Goal: Information Seeking & Learning: Understand process/instructions

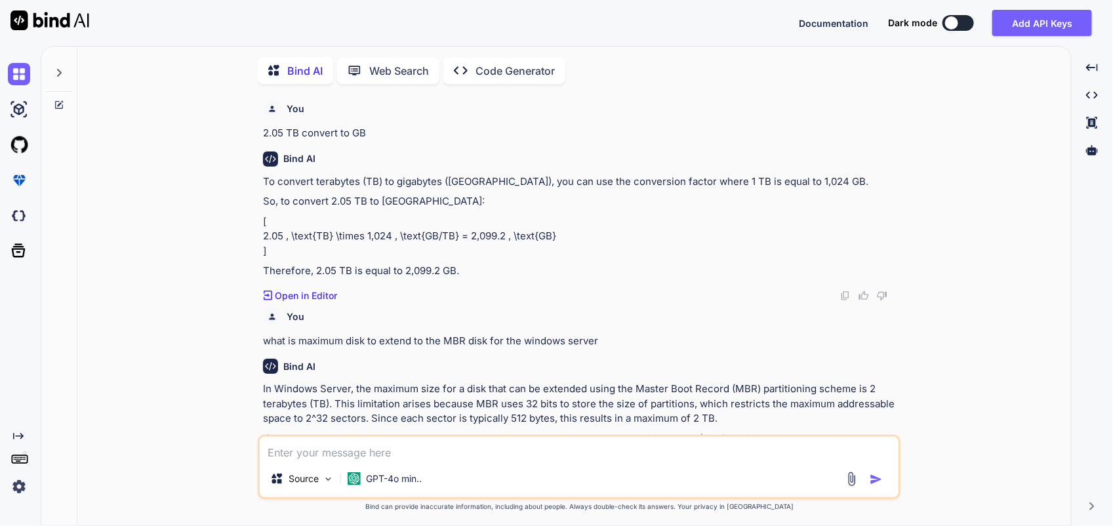
scroll to position [1570, 0]
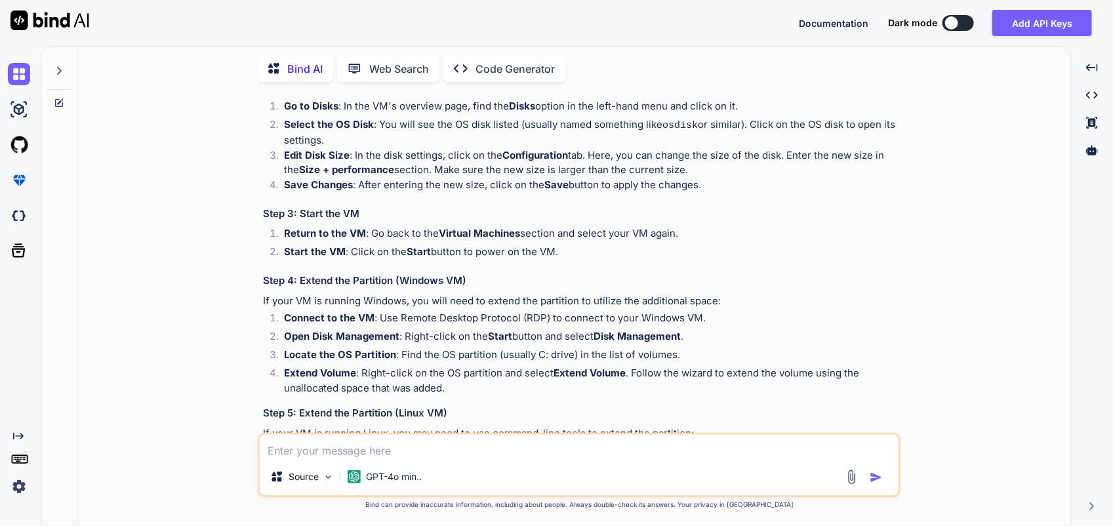
click at [334, 449] on textarea at bounding box center [579, 447] width 639 height 24
paste textarea "Maintenance is available for scheduling for your Azure VMware Solution ESXi Clu…"
type textarea "Maintenance is available for scheduling for your Azure VMware Solution ESXi Clu…"
type textarea "x"
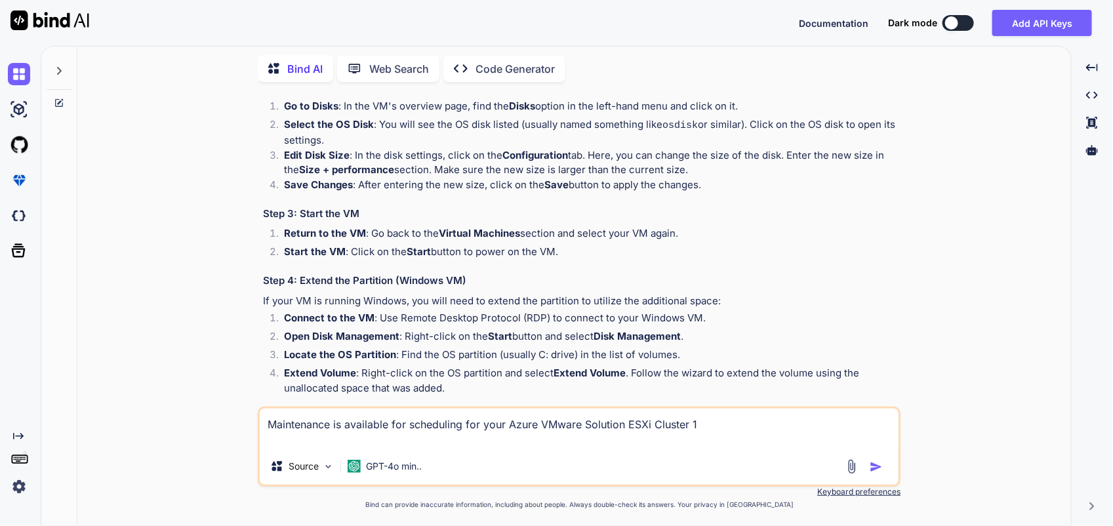
type textarea "Maintenance is available for scheduling for your Azure VMware Solution ESXi Clu…"
type textarea "x"
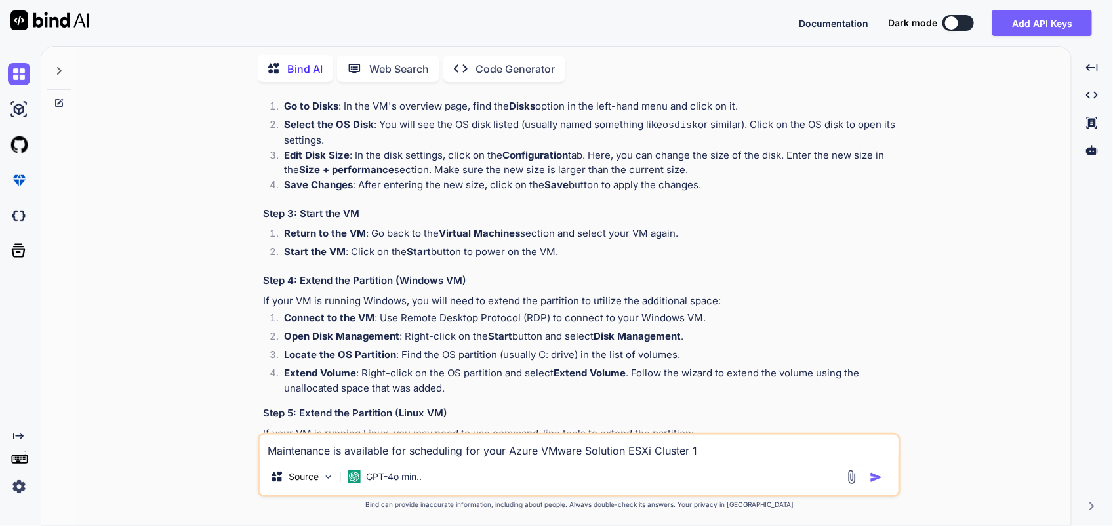
type textarea "Maintenance is available for scheduling for your Azure VMware Solution ESXi Clu…"
type textarea "x"
type textarea "Maintenance is available for scheduling for your Azure VMware Solution ESXi Clu…"
type textarea "x"
type textarea "Maintenance is available for scheduling for your Azure VMware Solution ESXi Clu…"
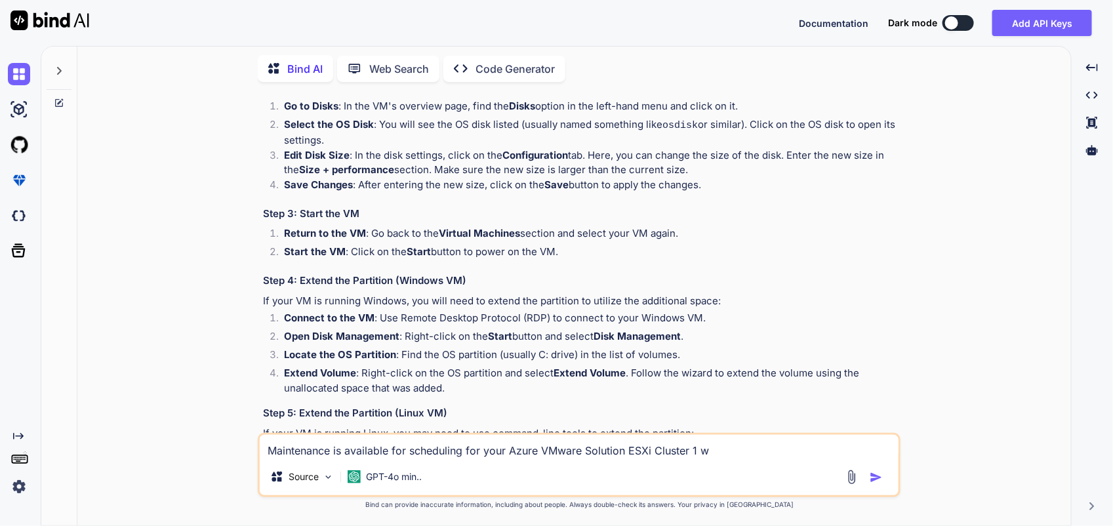
type textarea "x"
type textarea "Maintenance is available for scheduling for your Azure VMware Solution ESXi Clu…"
type textarea "x"
type textarea "Maintenance is available for scheduling for your Azure VMware Solution ESXi Clu…"
type textarea "x"
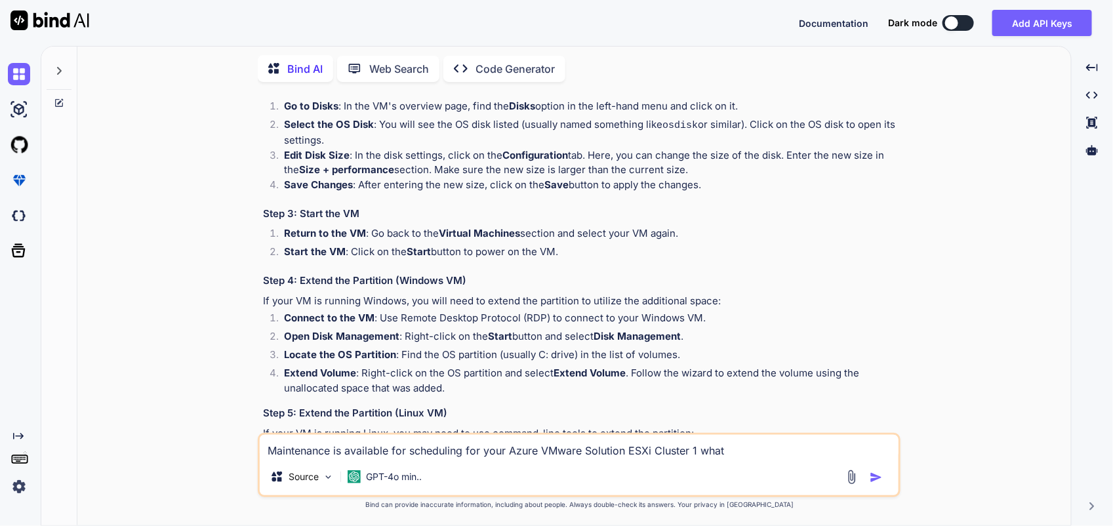
type textarea "Maintenance is available for scheduling for your Azure VMware Solution ESXi Clu…"
type textarea "x"
type textarea "Maintenance is available for scheduling for your Azure VMware Solution ESXi Clu…"
type textarea "x"
type textarea "Maintenance is available for scheduling for your Azure VMware Solution ESXi Clu…"
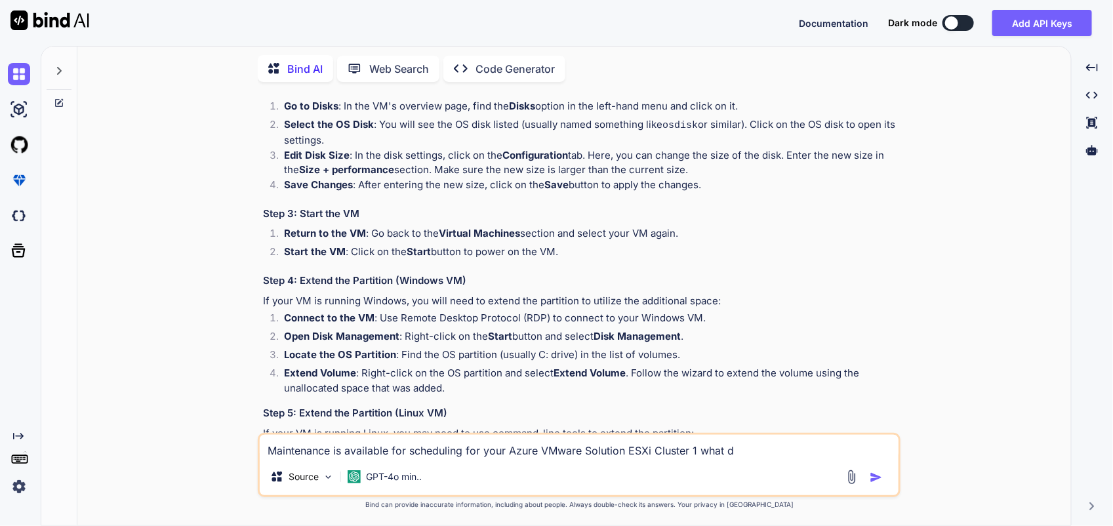
type textarea "x"
type textarea "Maintenance is available for scheduling for your Azure VMware Solution ESXi Clu…"
type textarea "x"
type textarea "Maintenance is available for scheduling for your Azure VMware Solution ESXi Clu…"
type textarea "x"
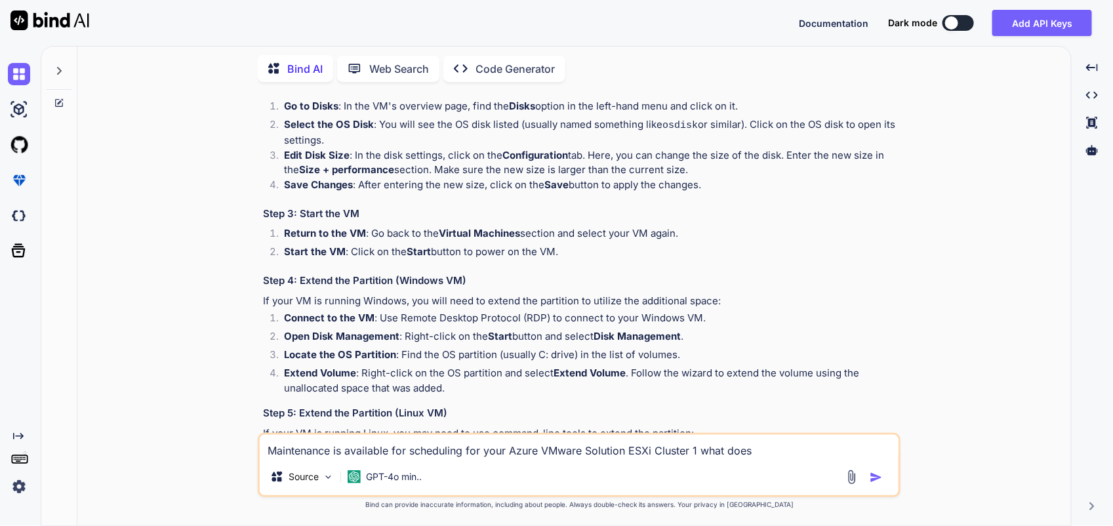
type textarea "Maintenance is available for scheduling for your Azure VMware Solution ESXi Clu…"
type textarea "x"
type textarea "Maintenance is available for scheduling for your Azure VMware Solution ESXi Clu…"
type textarea "x"
type textarea "Maintenance is available for scheduling for your Azure VMware Solution ESXi Clu…"
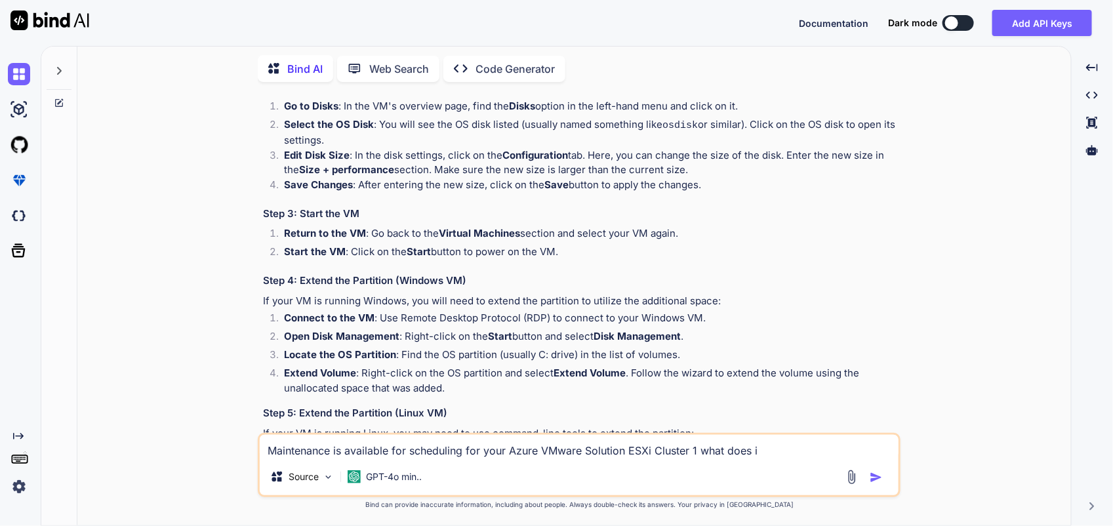
type textarea "x"
type textarea "Maintenance is available for scheduling for your Azure VMware Solution ESXi Clu…"
type textarea "x"
type textarea "Maintenance is available for scheduling for your Azure VMware Solution ESXi Clu…"
type textarea "x"
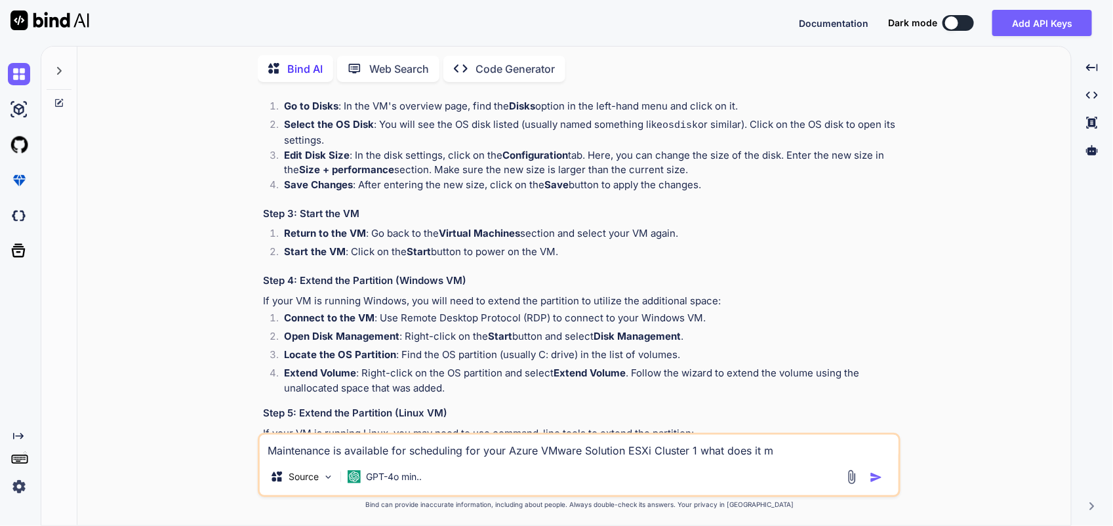
type textarea "Maintenance is available for scheduling for your Azure VMware Solution ESXi Clu…"
type textarea "x"
type textarea "Maintenance is available for scheduling for your Azure VMware Solution ESXi Clu…"
type textarea "x"
type textarea "Maintenance is available for scheduling for your Azure VMware Solution ESXi Clu…"
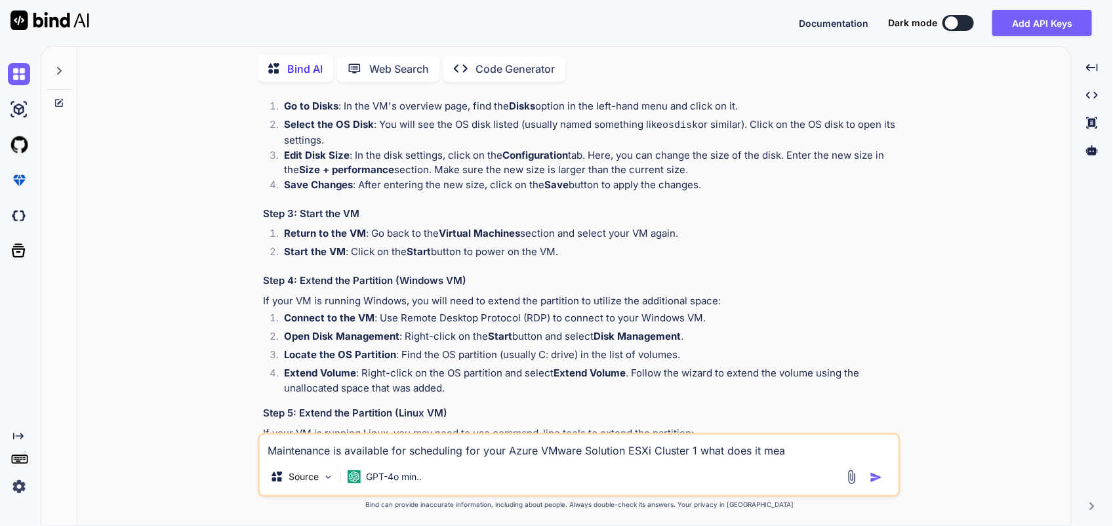
type textarea "x"
type textarea "Maintenance is available for scheduling for your Azure VMware Solution ESXi Clu…"
type textarea "x"
type textarea "Maintenance is available for scheduling for your Azure VMware Solution ESXi Clu…"
type textarea "x"
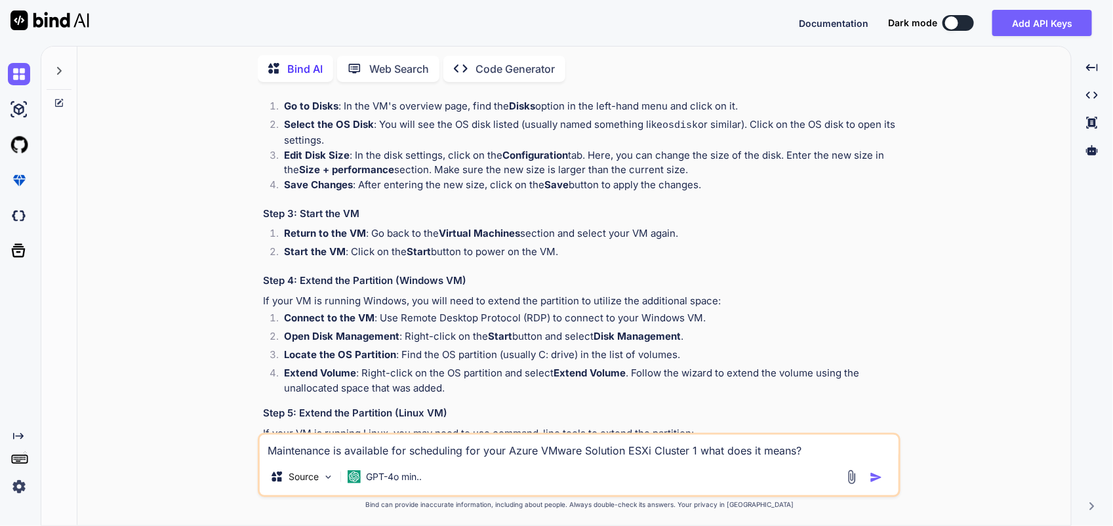
type textarea "Maintenance is available for scheduling for your Azure VMware Solution ESXi Clu…"
type textarea "x"
type textarea "Maintenance is available for scheduling for your Azure VMware Solution ESXi Clu…"
type textarea "x"
type textarea "Maintenance is available for scheduling for your Azure VMware Solution ESXi Clu…"
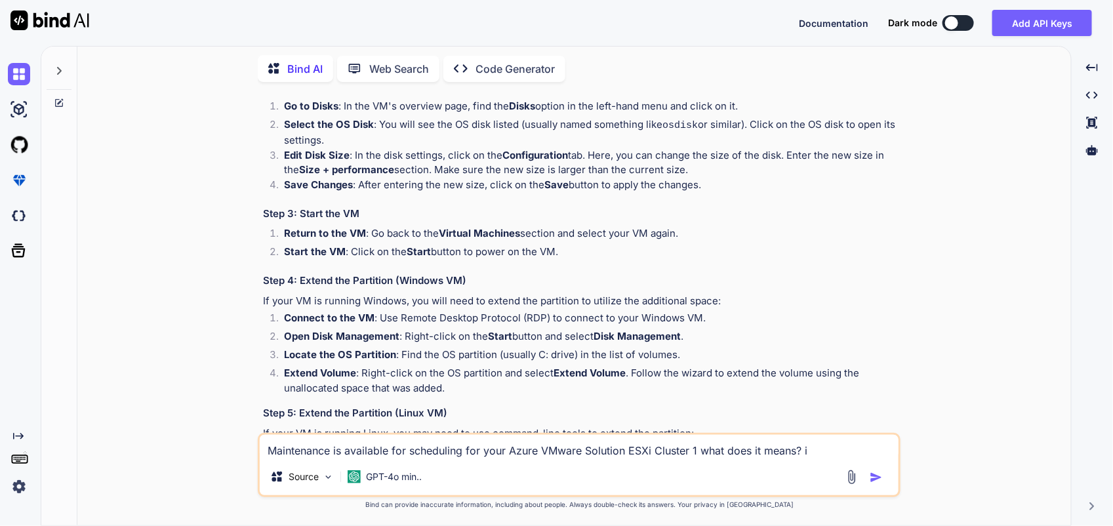
type textarea "x"
type textarea "Maintenance is available for scheduling for your Azure VMware Solution ESXi Clu…"
type textarea "x"
type textarea "Maintenance is available for scheduling for your Azure VMware Solution ESXi Clu…"
type textarea "x"
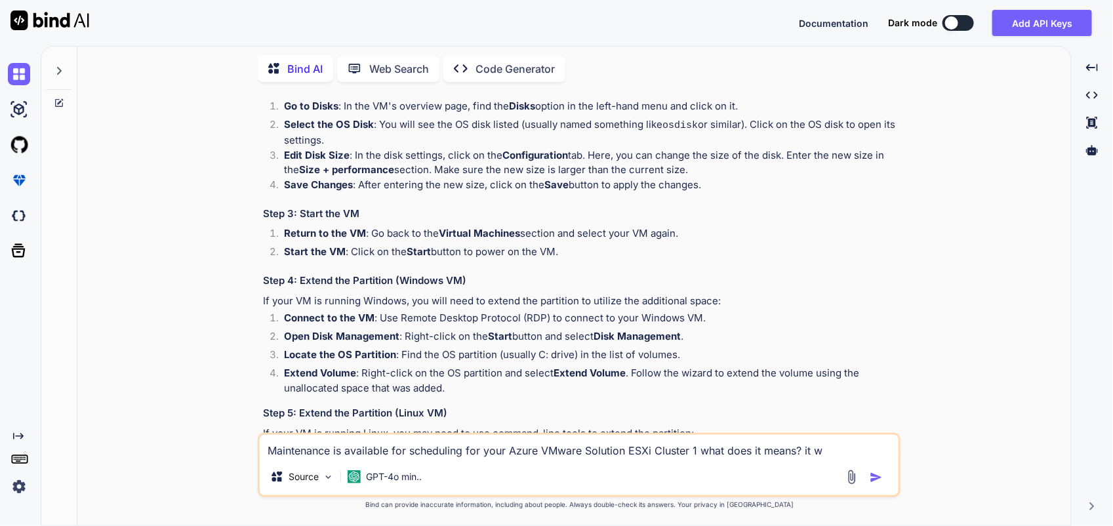
type textarea "Maintenance is available for scheduling for your Azure VMware Solution ESXi Clu…"
type textarea "x"
type textarea "Maintenance is available for scheduling for your Azure VMware Solution ESXi Clu…"
type textarea "x"
type textarea "Maintenance is available for scheduling for your Azure VMware Solution ESXi Clu…"
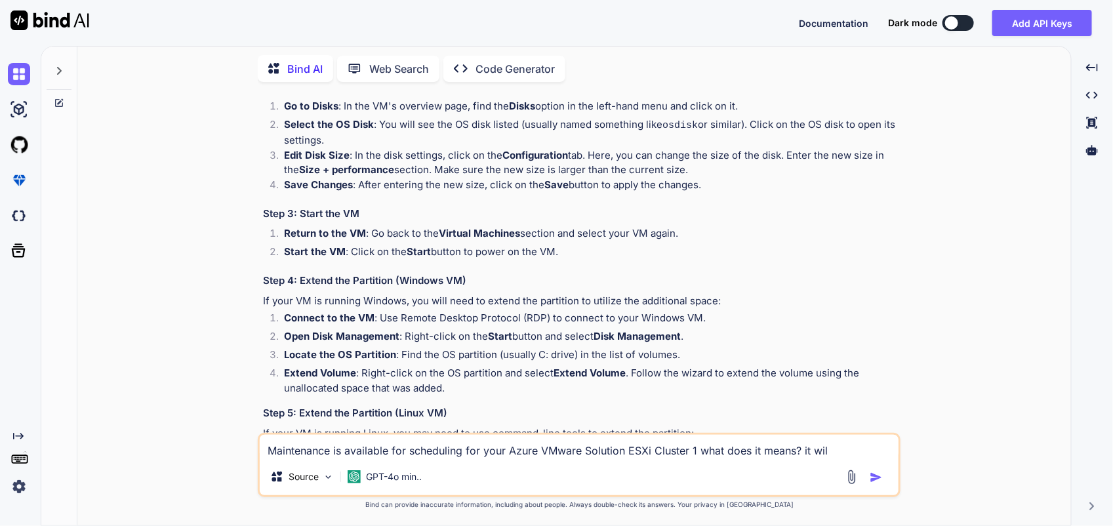
type textarea "x"
type textarea "Maintenance is available for scheduling for your Azure VMware Solution ESXi Clu…"
type textarea "x"
type textarea "Maintenance is available for scheduling for your Azure VMware Solution ESXi Clu…"
type textarea "x"
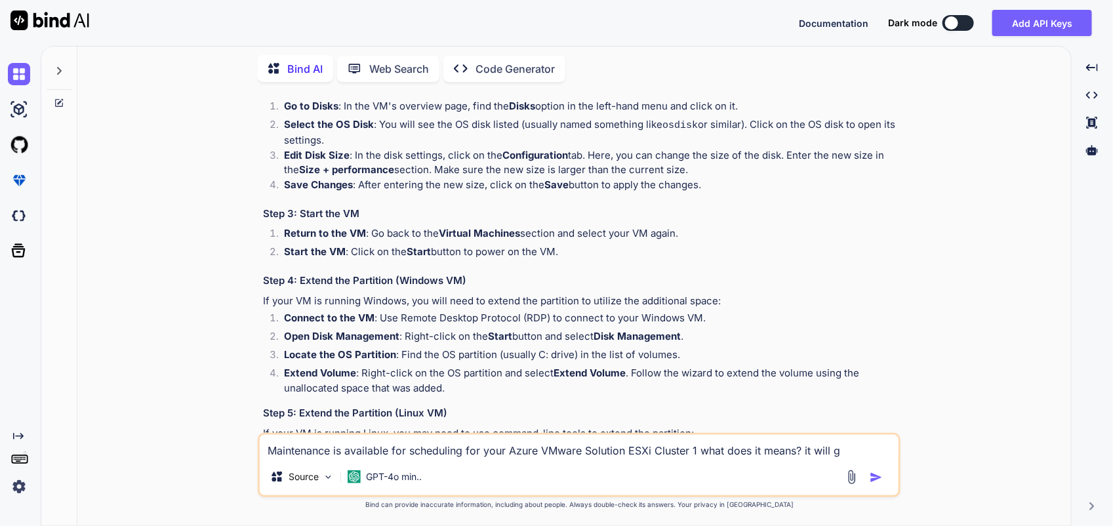
type textarea "Maintenance is available for scheduling for your Azure VMware Solution ESXi Clu…"
type textarea "x"
type textarea "Maintenance is available for scheduling for your Azure VMware Solution ESXi Clu…"
type textarea "x"
type textarea "Maintenance is available for scheduling for your Azure VMware Solution ESXi Clu…"
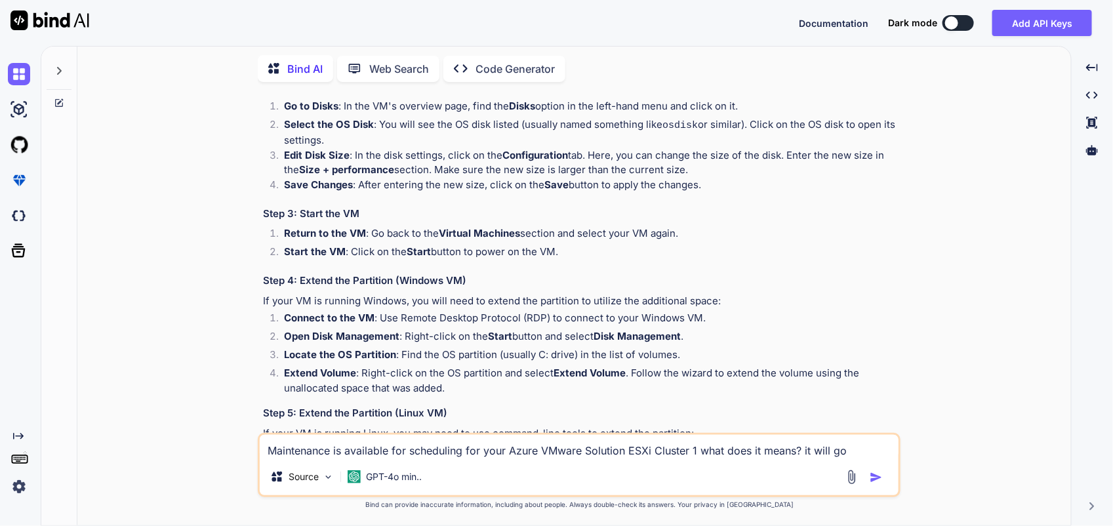
type textarea "x"
type textarea "Maintenance is available for scheduling for your Azure VMware Solution ESXi Clu…"
type textarea "x"
type textarea "Maintenance is available for scheduling for your Azure VMware Solution ESXi Clu…"
type textarea "x"
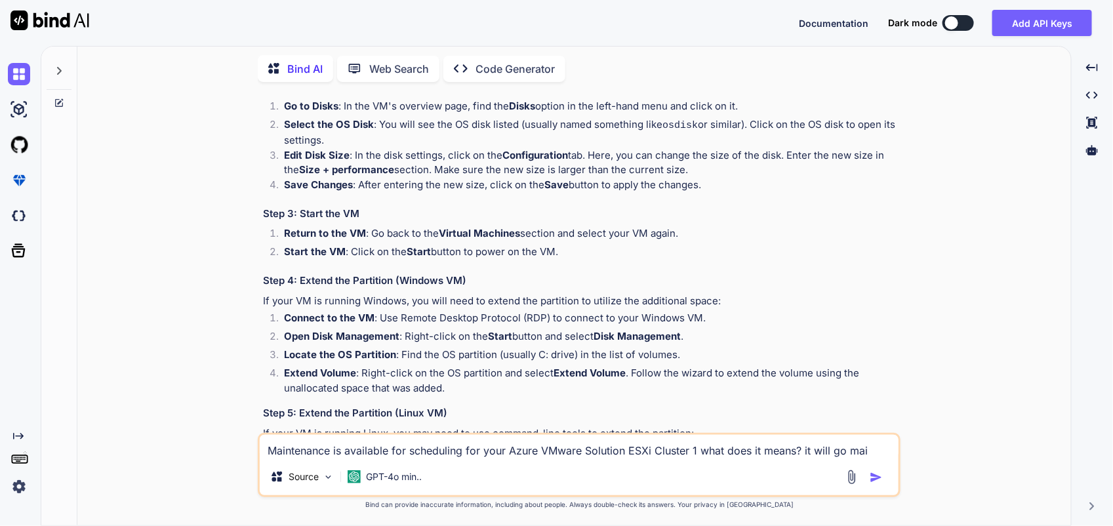
type textarea "Maintenance is available for scheduling for your Azure VMware Solution ESXi Clu…"
type textarea "x"
type textarea "Maintenance is available for scheduling for your Azure VMware Solution ESXi Clu…"
type textarea "x"
type textarea "Maintenance is available for scheduling for your Azure VMware Solution ESXi Clu…"
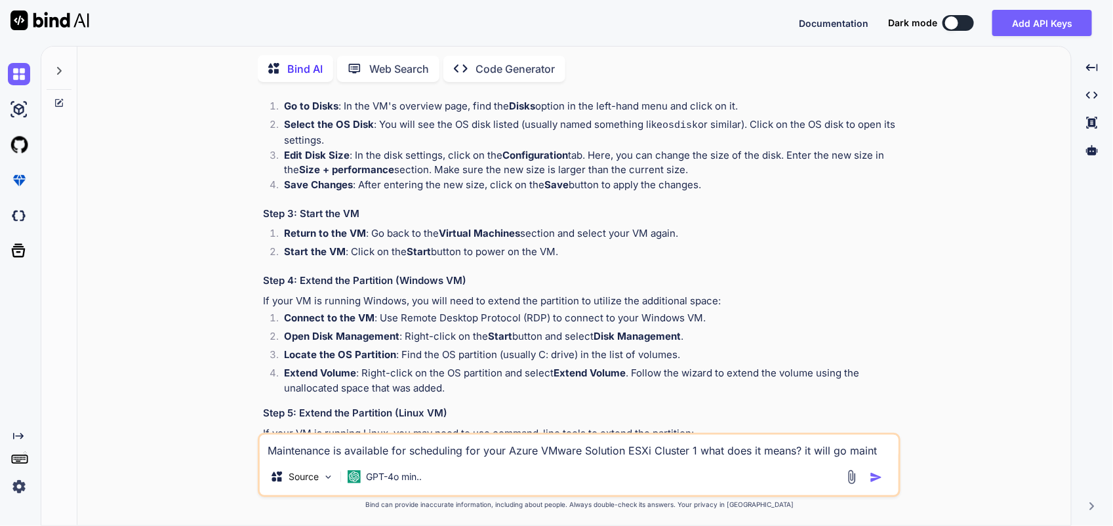
type textarea "x"
type textarea "Maintenance is available for scheduling for your Azure VMware Solution ESXi Clu…"
type textarea "x"
type textarea "Maintenance is available for scheduling for your Azure VMware Solution ESXi Clu…"
type textarea "x"
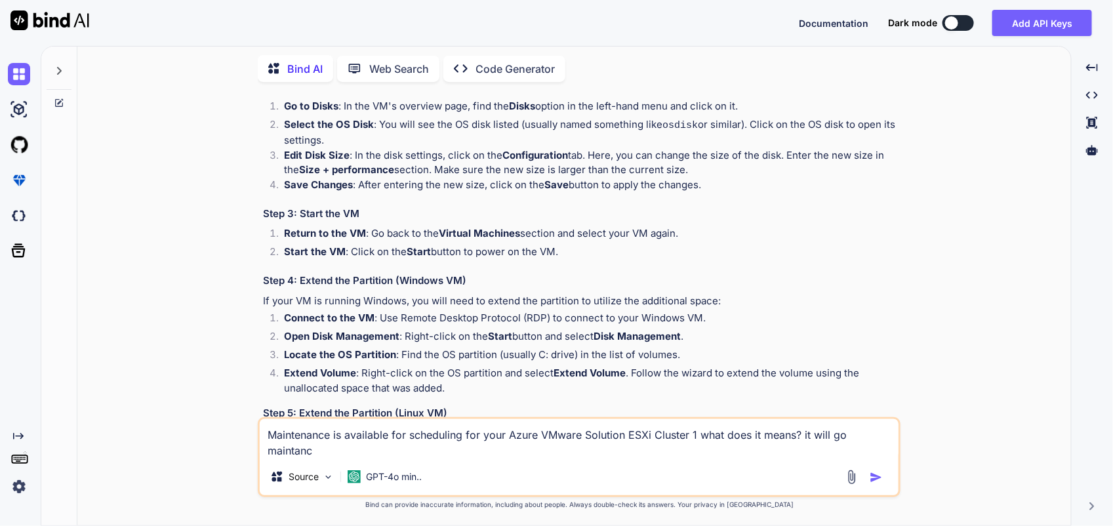
type textarea "Maintenance is available for scheduling for your Azure VMware Solution ESXi Clu…"
type textarea "x"
type textarea "Maintenance is available for scheduling for your Azure VMware Solution ESXi Clu…"
type textarea "x"
type textarea "Maintenance is available for scheduling for your Azure VMware Solution ESXi Clu…"
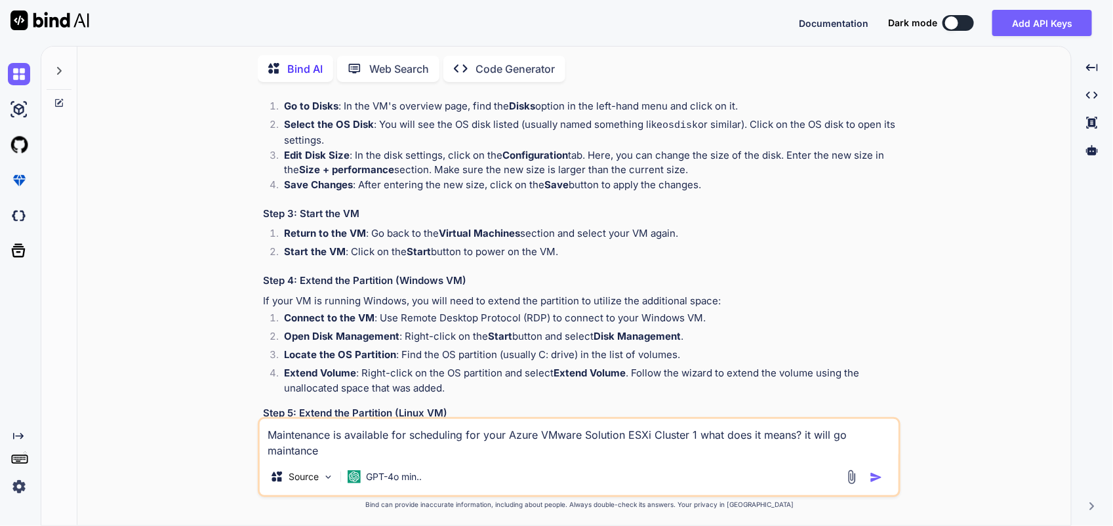
type textarea "x"
type textarea "Maintenance is available for scheduling for your Azure VMware Solution ESXi Clu…"
type textarea "x"
type textarea "Maintenance is available for scheduling for your Azure VMware Solution ESXi Clu…"
type textarea "x"
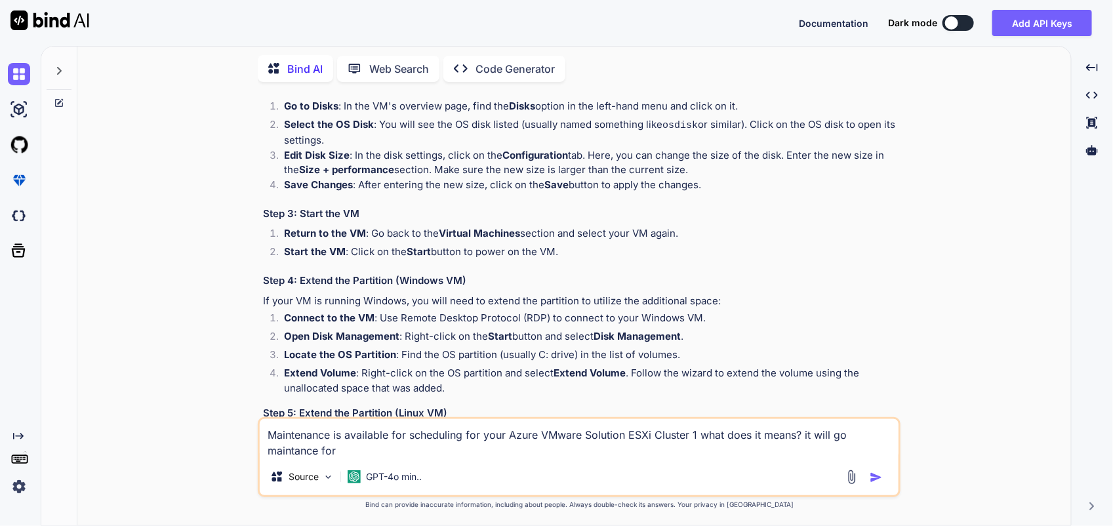
type textarea "Maintenance is available for scheduling for your Azure VMware Solution ESXi Clu…"
type textarea "x"
type textarea "Maintenance is available for scheduling for your Azure VMware Solution ESXi Clu…"
type textarea "x"
type textarea "Maintenance is available for scheduling for your Azure VMware Solution ESXi Clu…"
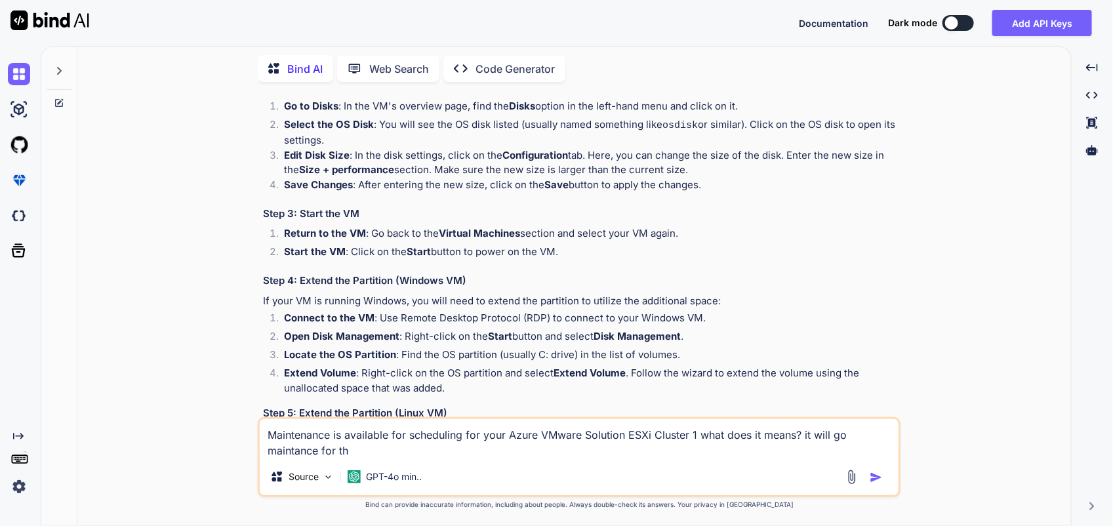
type textarea "x"
type textarea "Maintenance is available for scheduling for your Azure VMware Solution ESXi Clu…"
type textarea "x"
type textarea "Maintenance is available for scheduling for your Azure VMware Solution ESXi Clu…"
type textarea "x"
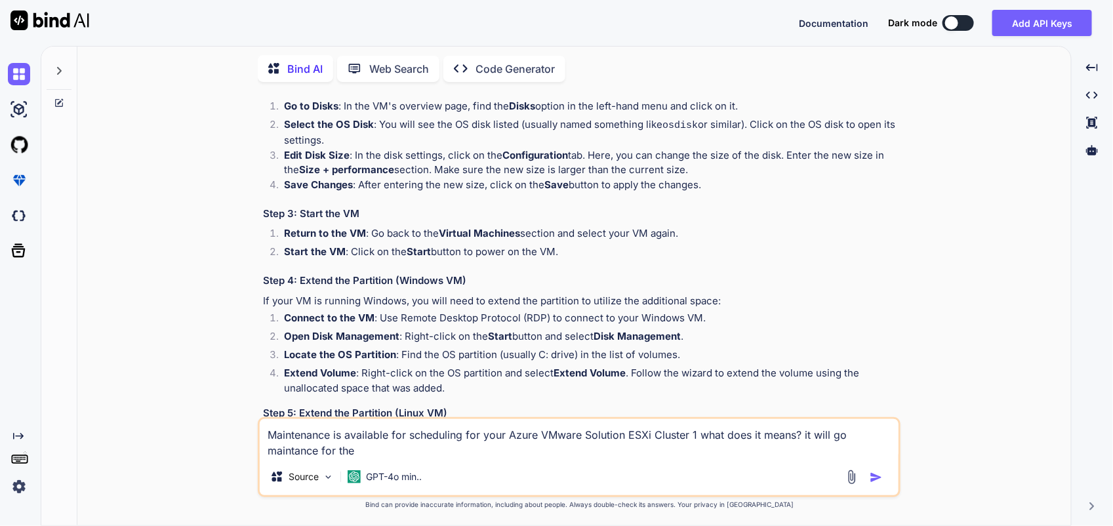
type textarea "Maintenance is available for scheduling for your Azure VMware Solution ESXi Clu…"
type textarea "x"
type textarea "Maintenance is available for scheduling for your Azure VMware Solution ESXi Clu…"
type textarea "x"
type textarea "Maintenance is available for scheduling for your Azure VMware Solution ESXi Clu…"
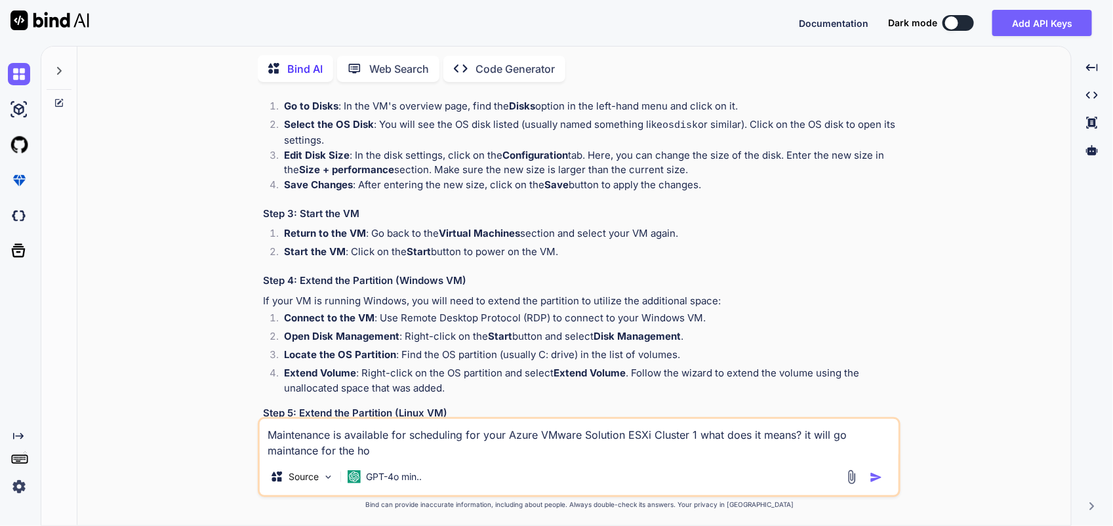
type textarea "x"
type textarea "Maintenance is available for scheduling for your Azure VMware Solution ESXi Clu…"
type textarea "x"
type textarea "Maintenance is available for scheduling for your Azure VMware Solution ESXi Clu…"
type textarea "x"
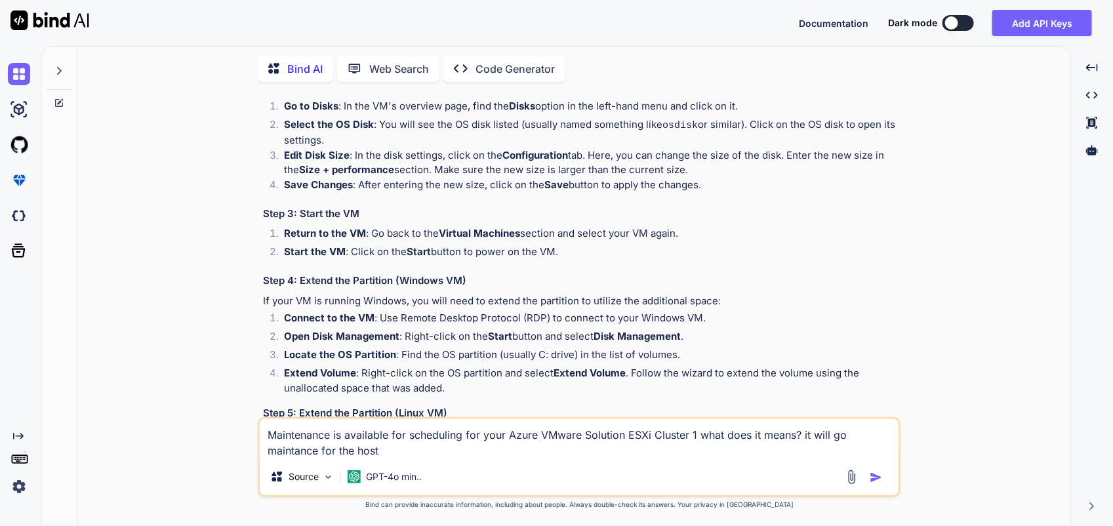
type textarea "Maintenance is available for scheduling for your Azure VMware Solution ESXi Clu…"
type textarea "x"
type textarea "Maintenance is available for scheduling for your Azure VMware Solution ESXi Clu…"
type textarea "x"
type textarea "Maintenance is available for scheduling for your Azure VMware Solution ESXi Clu…"
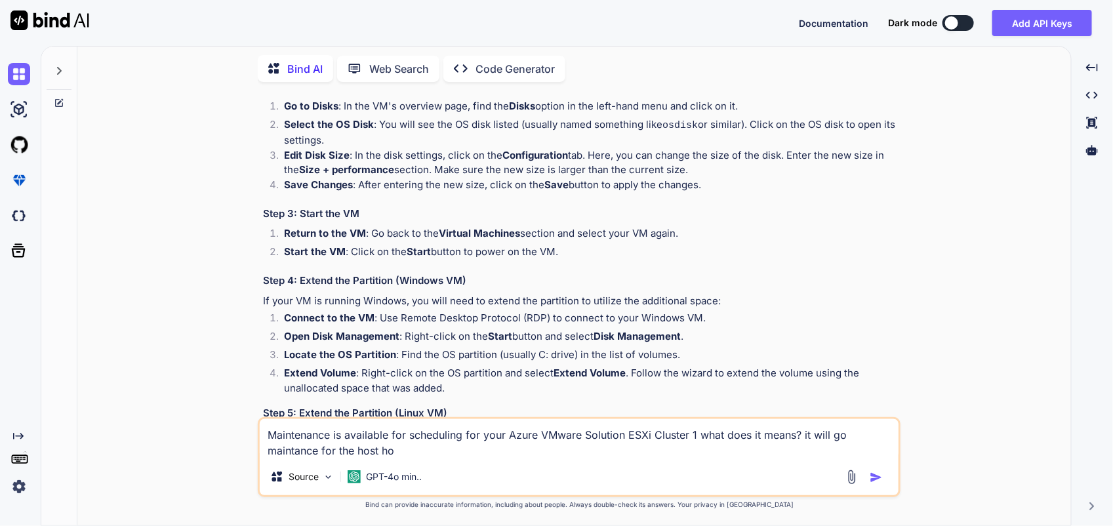
type textarea "x"
type textarea "Maintenance is available for scheduling for your Azure VMware Solution ESXi Clu…"
type textarea "x"
type textarea "Maintenance is available for scheduling for your Azure VMware Solution ESXi Clu…"
type textarea "x"
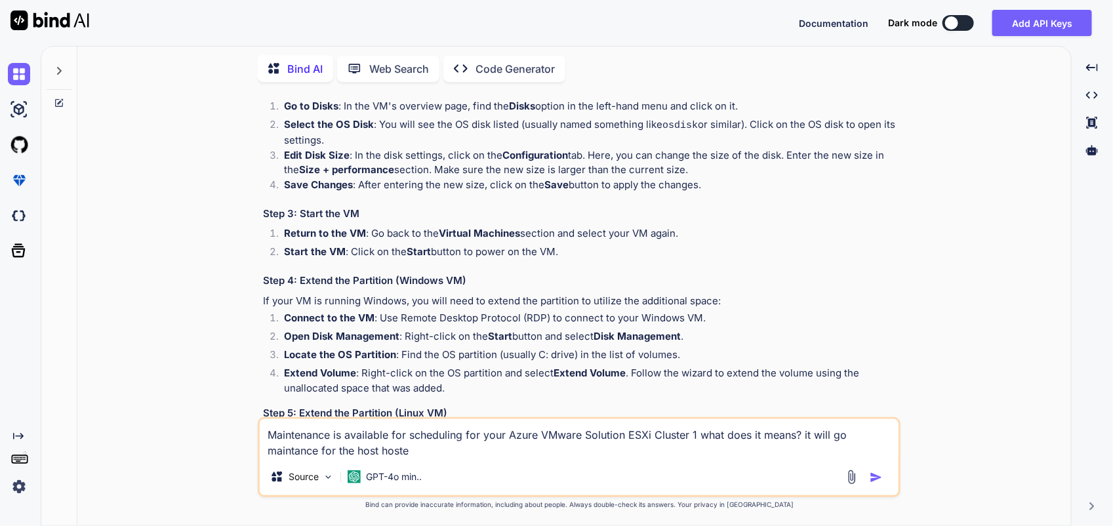
type textarea "Maintenance is available for scheduling for your Azure VMware Solution ESXi Clu…"
type textarea "x"
type textarea "Maintenance is available for scheduling for your Azure VMware Solution ESXi Clu…"
type textarea "x"
type textarea "Maintenance is available for scheduling for your Azure VMware Solution ESXi Clu…"
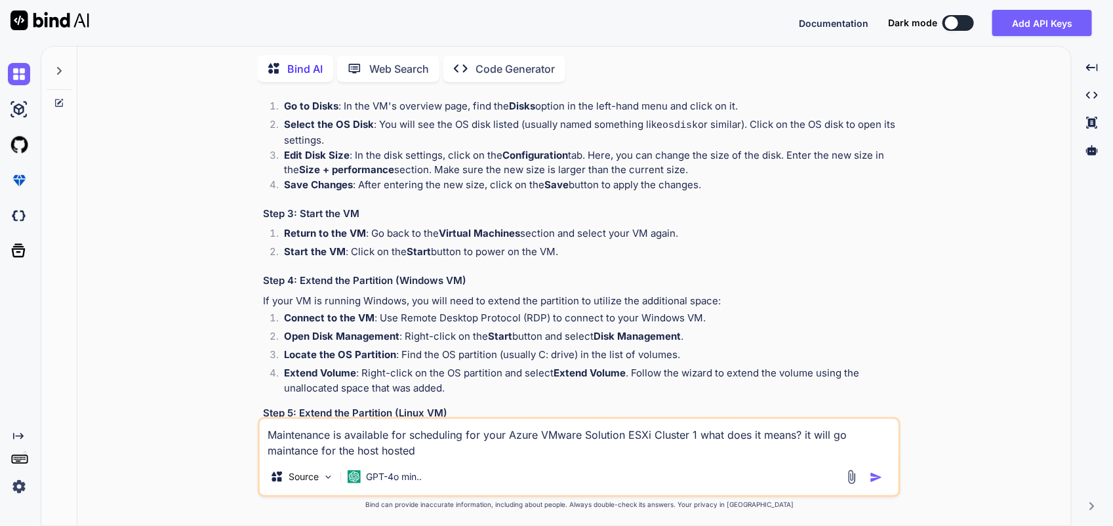
type textarea "x"
type textarea "Maintenance is available for scheduling for your Azure VMware Solution ESXi Clu…"
type textarea "x"
type textarea "Maintenance is available for scheduling for your Azure VMware Solution ESXi Clu…"
type textarea "x"
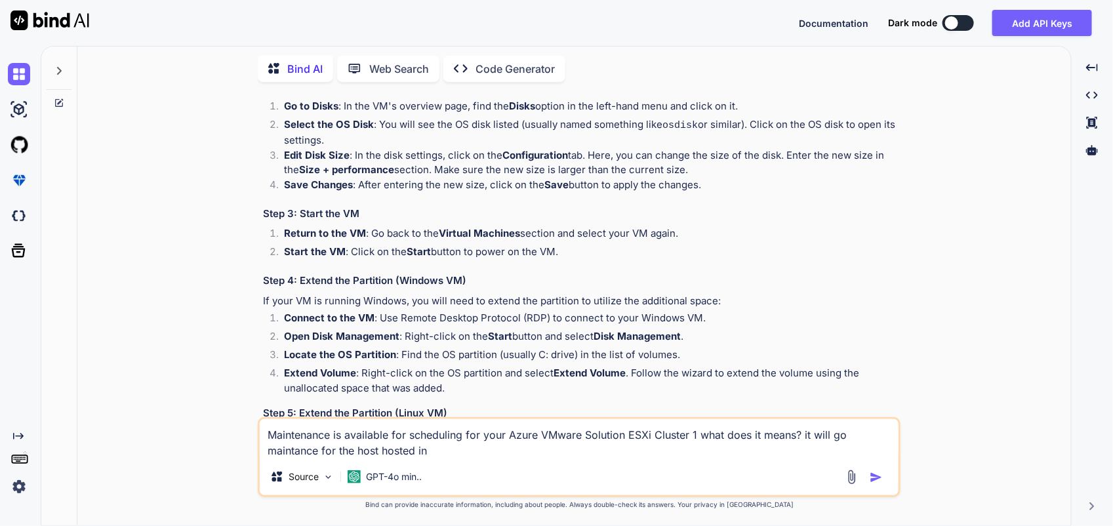
type textarea "Maintenance is available for scheduling for your Azure VMware Solution ESXi Clu…"
type textarea "x"
type textarea "Maintenance is available for scheduling for your Azure VMware Solution ESXi Clu…"
type textarea "x"
type textarea "Maintenance is available for scheduling for your Azure VMware Solution ESXi Clu…"
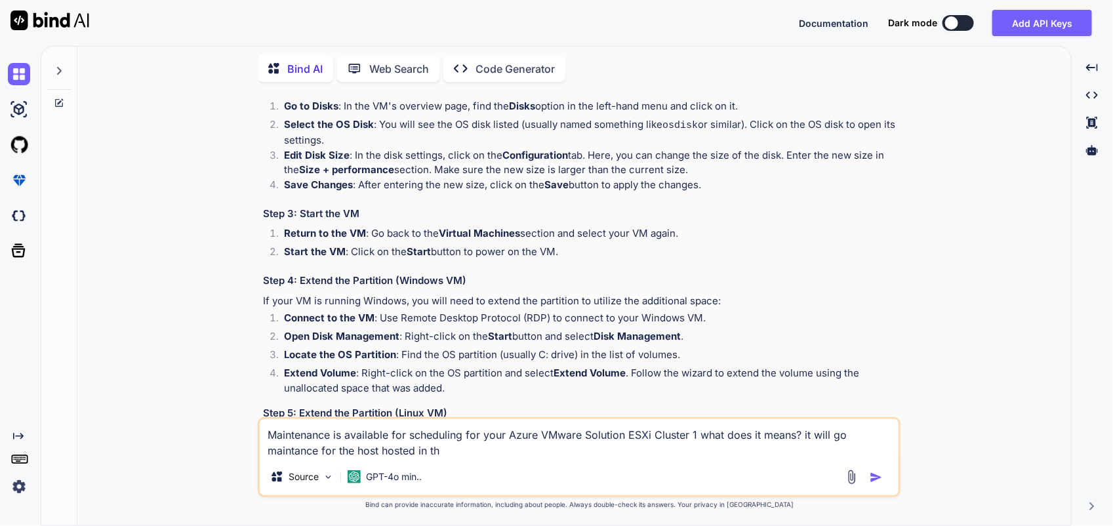
type textarea "x"
type textarea "Maintenance is available for scheduling for your Azure VMware Solution ESXi Clu…"
type textarea "x"
type textarea "Maintenance is available for scheduling for your Azure VMware Solution ESXi Clu…"
type textarea "x"
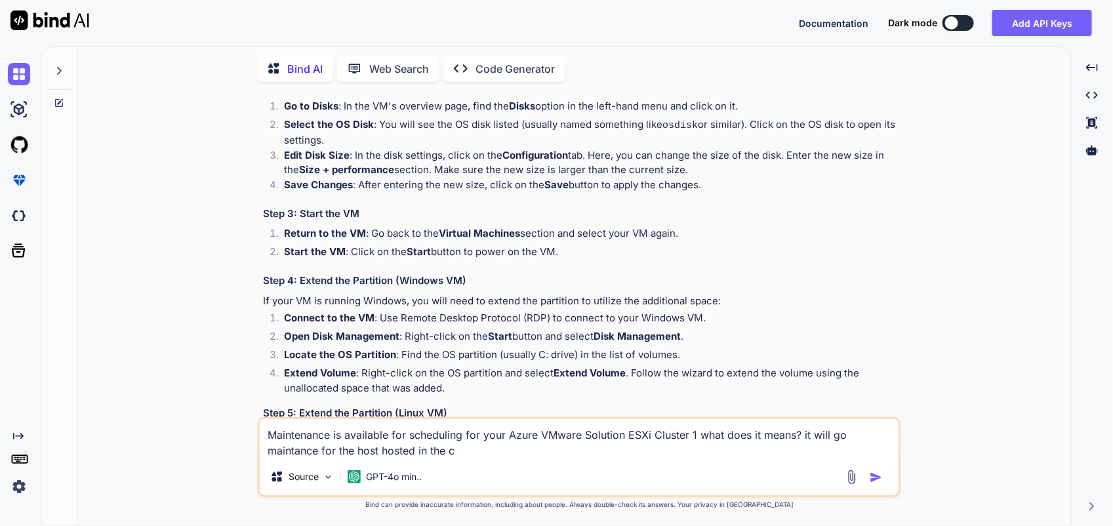
type textarea "Maintenance is available for scheduling for your Azure VMware Solution ESXi Clu…"
type textarea "x"
type textarea "Maintenance is available for scheduling for your Azure VMware Solution ESXi Clu…"
type textarea "x"
type textarea "Maintenance is available for scheduling for your Azure VMware Solution ESXi Clu…"
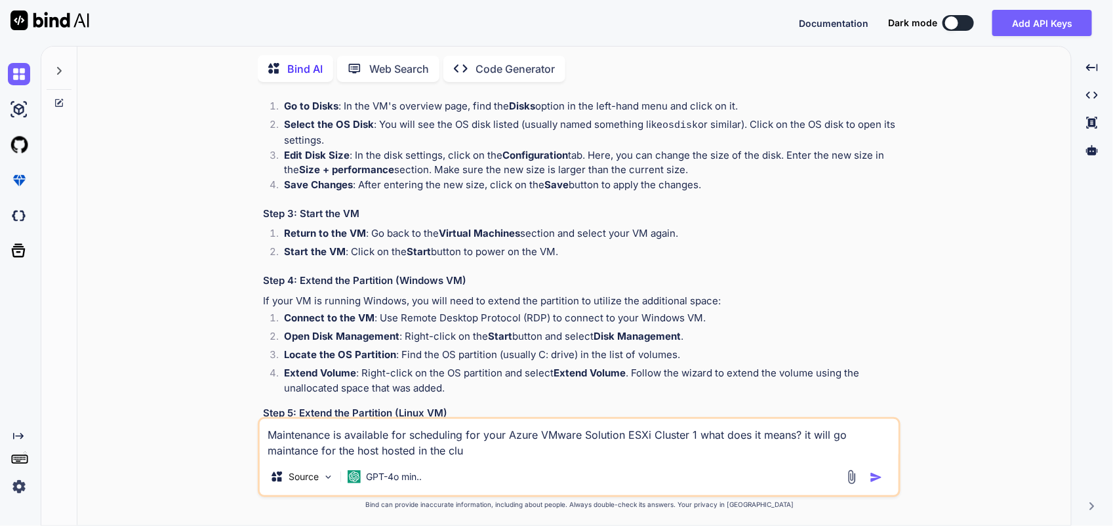
type textarea "x"
type textarea "Maintenance is available for scheduling for your Azure VMware Solution ESXi Clu…"
type textarea "x"
type textarea "Maintenance is available for scheduling for your Azure VMware Solution ESXi Clu…"
type textarea "x"
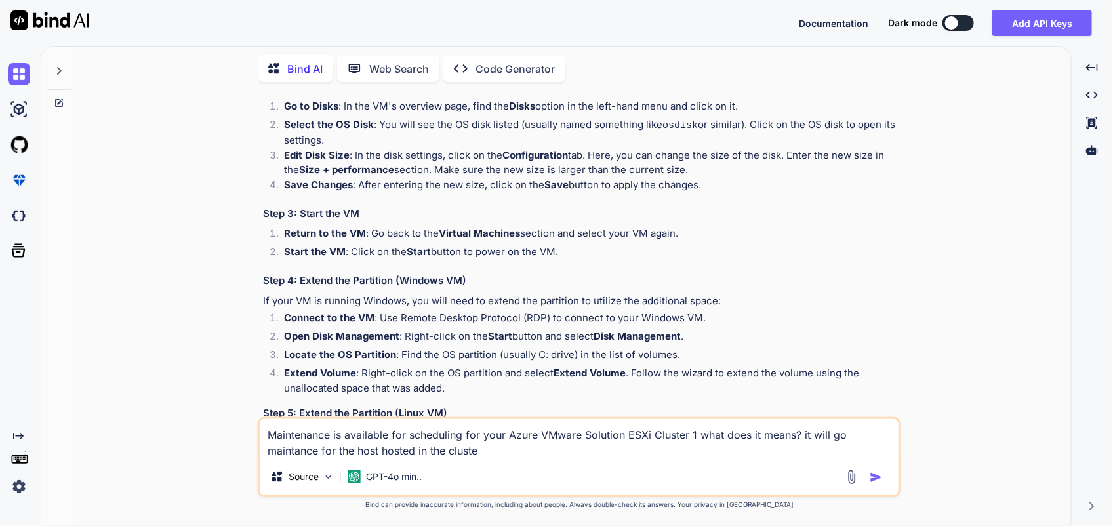
type textarea "Maintenance is available for scheduling for your Azure VMware Solution ESXi Clu…"
type textarea "x"
type textarea "Maintenance is available for scheduling for your Azure VMware Solution ESXi Clu…"
type textarea "x"
type textarea "Maintenance is available for scheduling for your Azure VMware Solution ESXi Clu…"
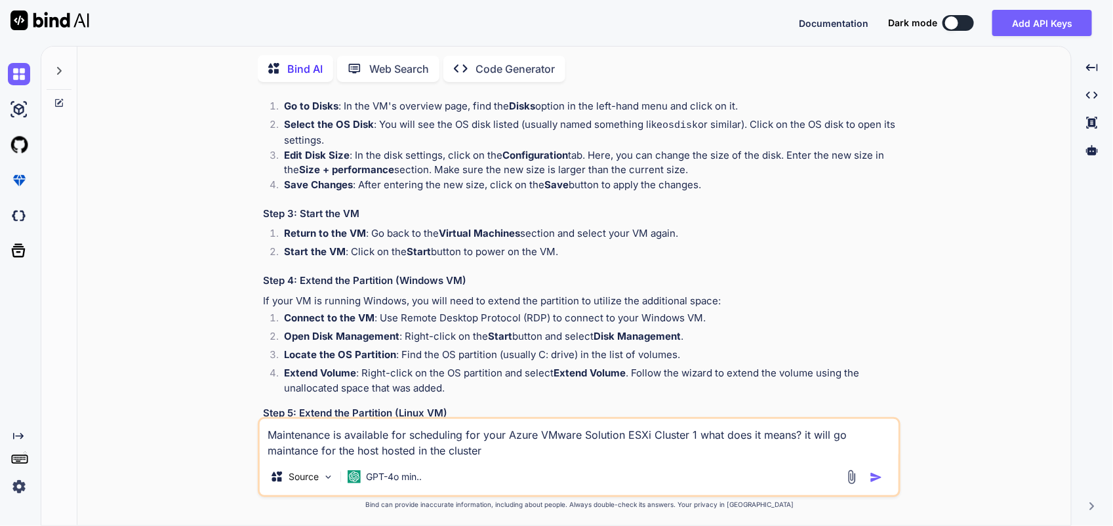
type textarea "x"
type textarea "Maintenance is available for scheduling for your Azure VMware Solution ESXi Clu…"
type textarea "x"
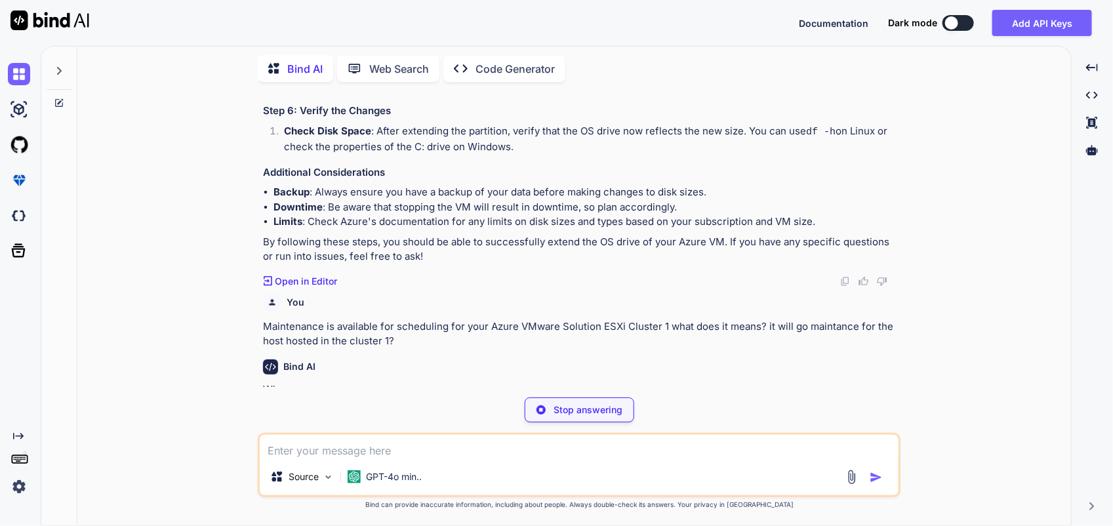
scroll to position [2020, 0]
type textarea "x"
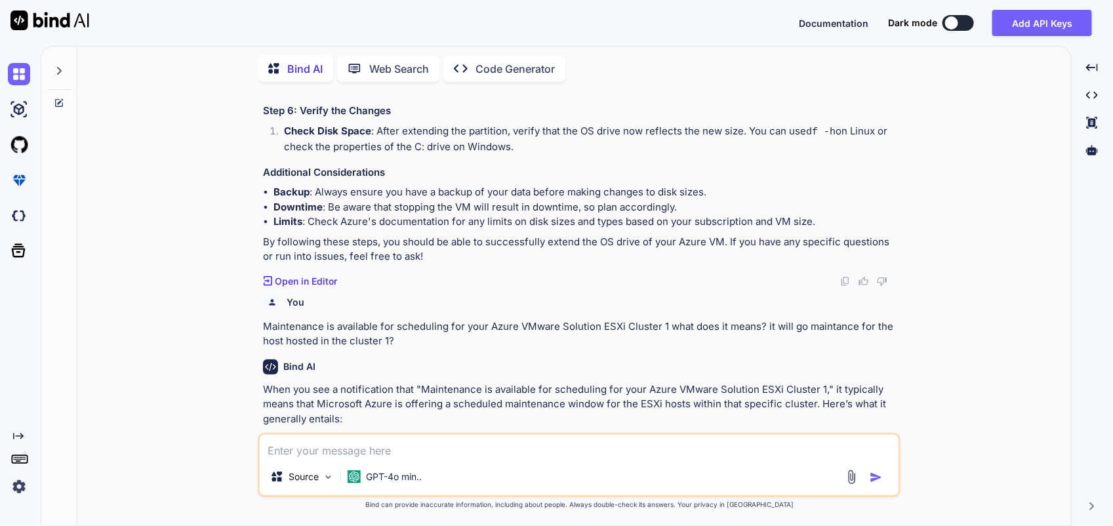
click at [978, 276] on div "You 2.05 TB convert to GB Bind AI To convert terabytes (TB) to gigabytes ([GEOG…" at bounding box center [579, 308] width 983 height 433
click at [913, 351] on div "You 2.05 TB convert to GB Bind AI To convert terabytes (TB) to gigabytes ([GEOG…" at bounding box center [579, 308] width 983 height 433
drag, startPoint x: 774, startPoint y: 470, endPoint x: 680, endPoint y: 422, distance: 106.2
click at [680, 422] on div "You 2.05 TB convert to GB Bind AI To convert terabytes (TB) to gigabytes ([GEOG…" at bounding box center [579, 308] width 643 height 433
drag, startPoint x: 680, startPoint y: 422, endPoint x: 635, endPoint y: 374, distance: 65.4
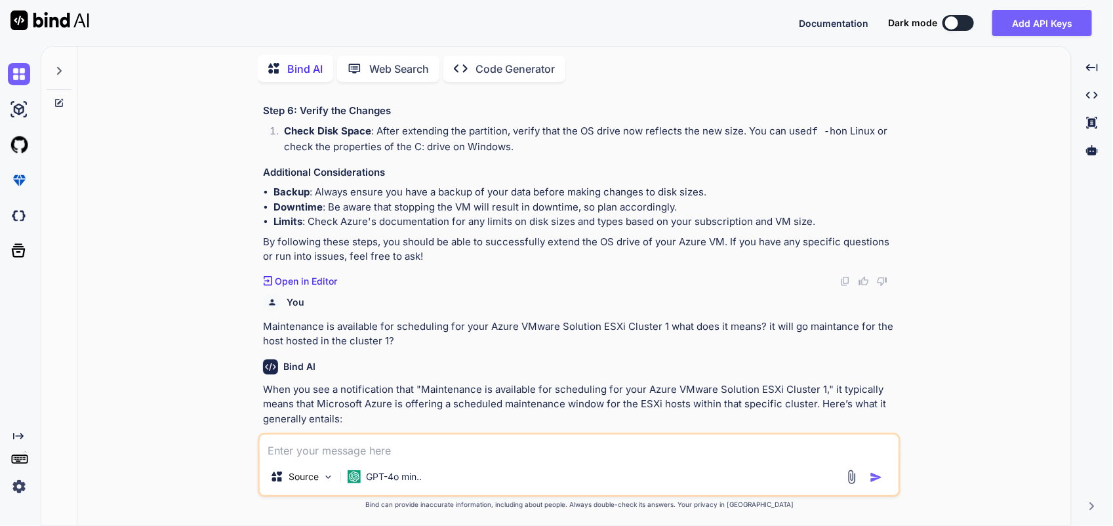
click at [635, 382] on p "When you see a notification that "Maintenance is available for scheduling for y…" at bounding box center [580, 404] width 635 height 45
click at [604, 384] on p "When you see a notification that "Maintenance is available for scheduling for y…" at bounding box center [580, 404] width 635 height 45
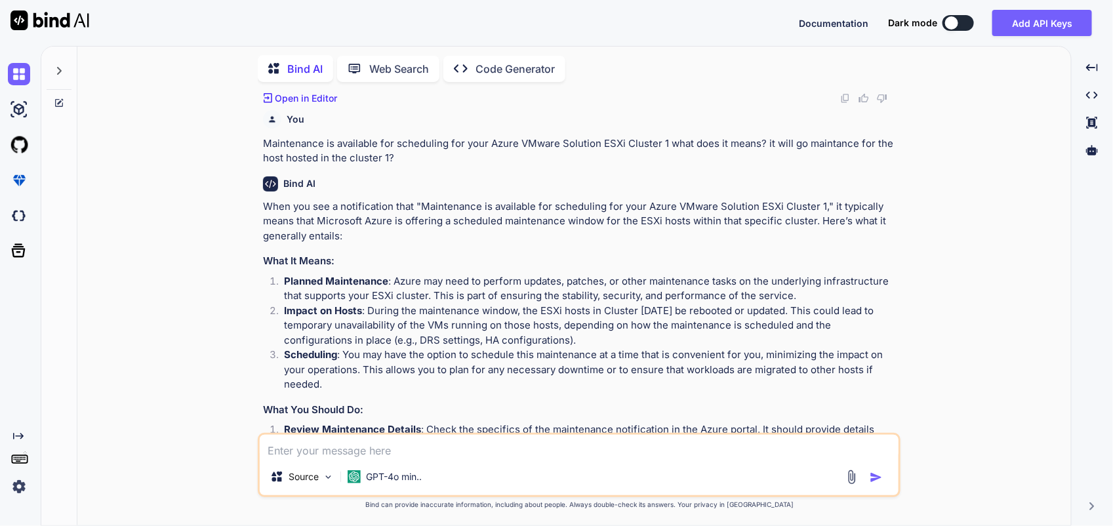
scroll to position [2184, 0]
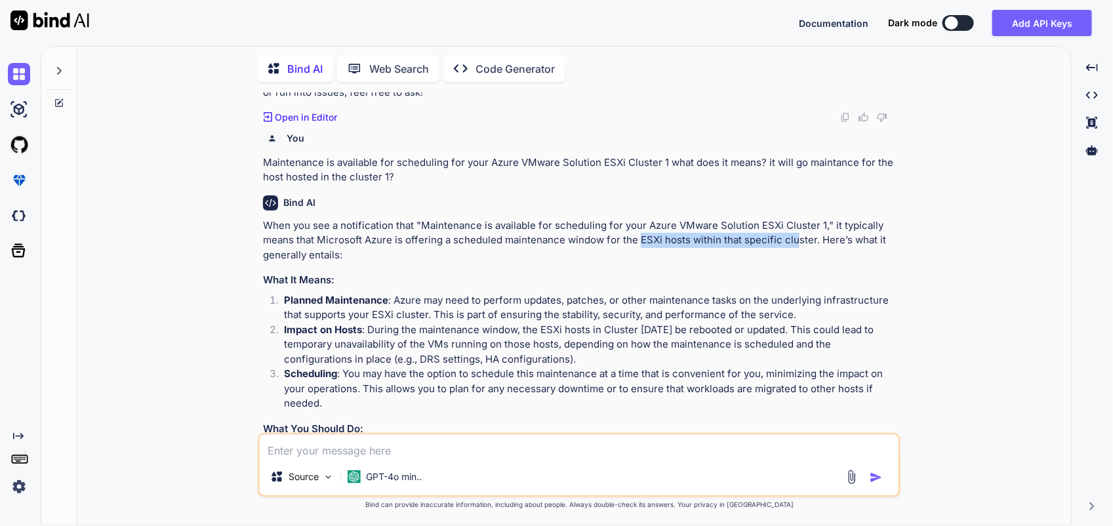
drag, startPoint x: 637, startPoint y: 230, endPoint x: 795, endPoint y: 236, distance: 158.1
click at [795, 236] on p "When you see a notification that "Maintenance is available for scheduling for y…" at bounding box center [580, 240] width 635 height 45
click at [663, 238] on p "When you see a notification that "Maintenance is available for scheduling for y…" at bounding box center [580, 240] width 635 height 45
drag, startPoint x: 639, startPoint y: 236, endPoint x: 801, endPoint y: 237, distance: 161.3
click at [801, 237] on p "When you see a notification that "Maintenance is available for scheduling for y…" at bounding box center [580, 240] width 635 height 45
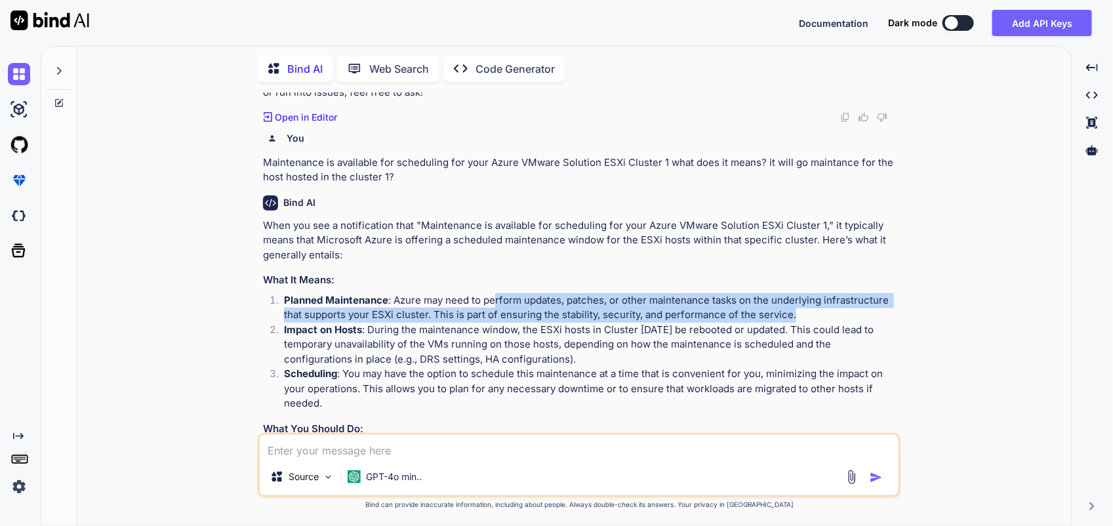
drag, startPoint x: 495, startPoint y: 292, endPoint x: 795, endPoint y: 311, distance: 300.9
click at [795, 311] on p "Planned Maintenance : Azure may need to perform updates, patches, or other main…" at bounding box center [591, 308] width 614 height 30
